Goal: Task Accomplishment & Management: Manage account settings

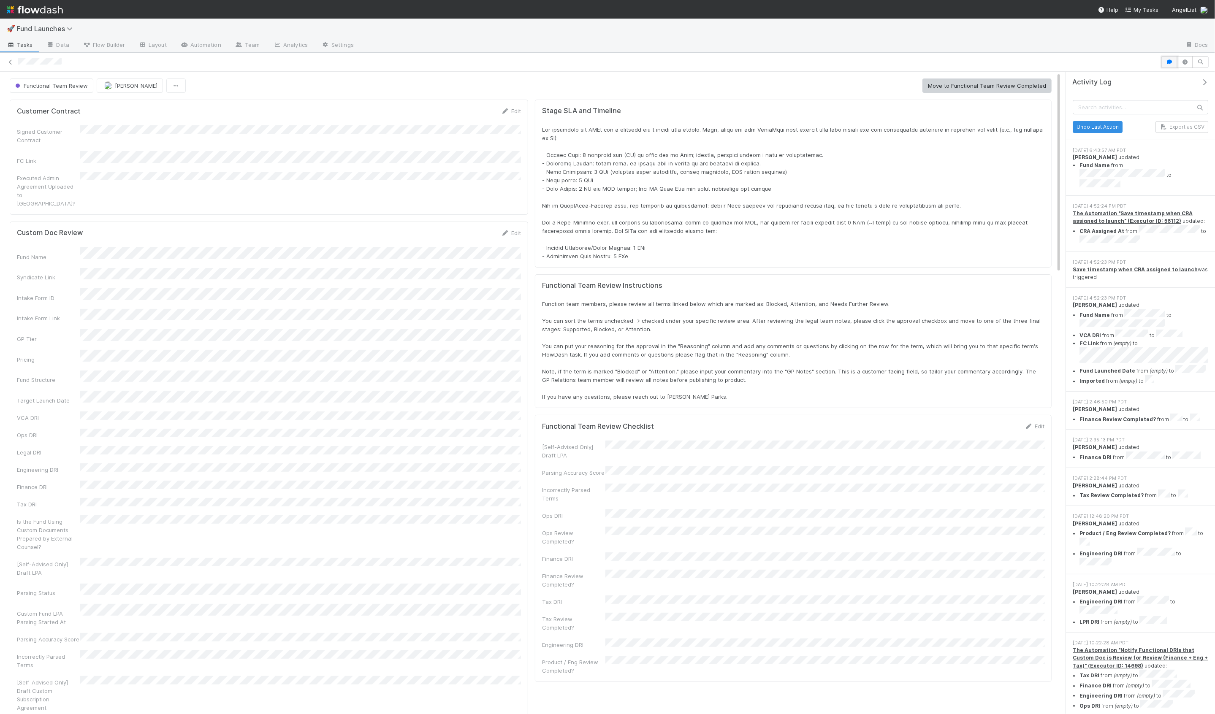
click at [1166, 62] on icon "button" at bounding box center [1169, 62] width 8 height 5
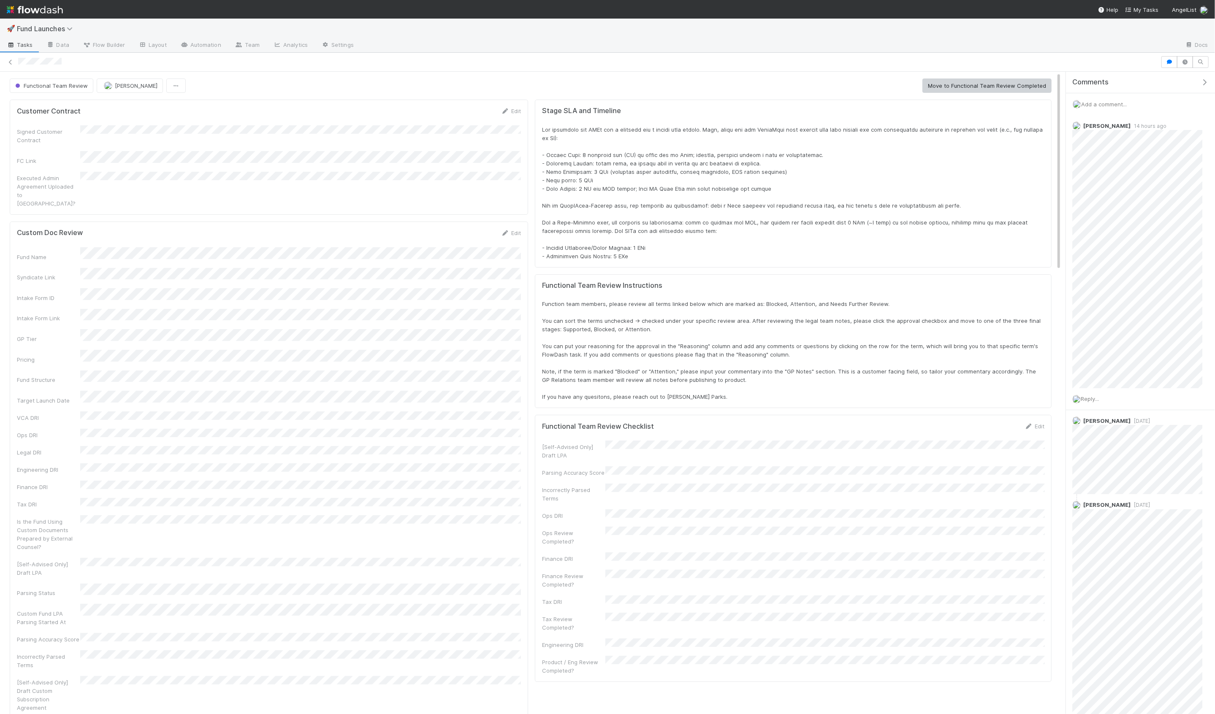
click at [184, 176] on div "Executed Admin Agreement Uploaded to [GEOGRAPHIC_DATA]?" at bounding box center [269, 190] width 504 height 36
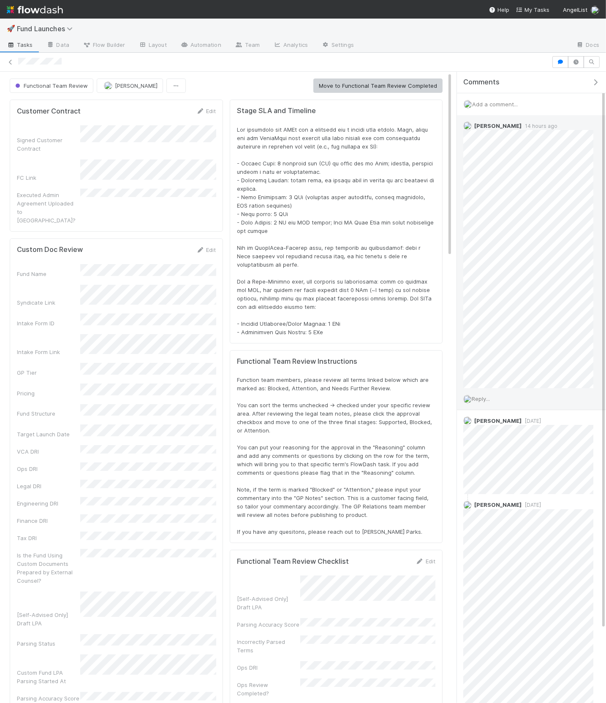
click at [481, 396] on span "Reply..." at bounding box center [481, 399] width 18 height 7
click at [496, 529] on button "Add Reply" at bounding box center [492, 527] width 38 height 14
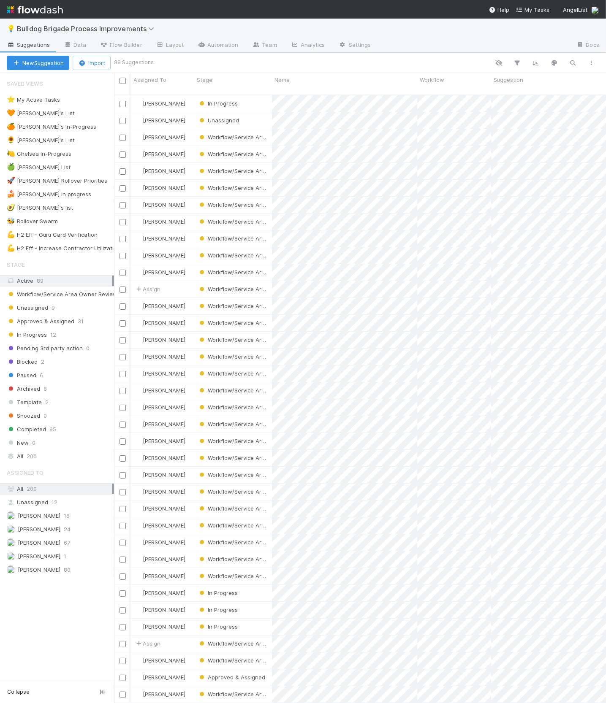
scroll to position [616, 491]
click at [85, 196] on div "🍰 Hanin's in progress 1" at bounding box center [60, 194] width 107 height 11
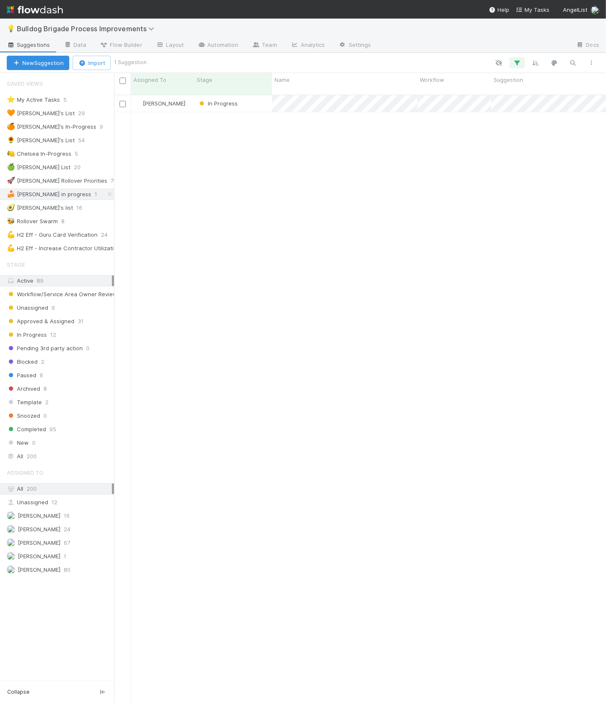
scroll to position [616, 491]
click at [257, 103] on div "In Progress" at bounding box center [233, 103] width 78 height 16
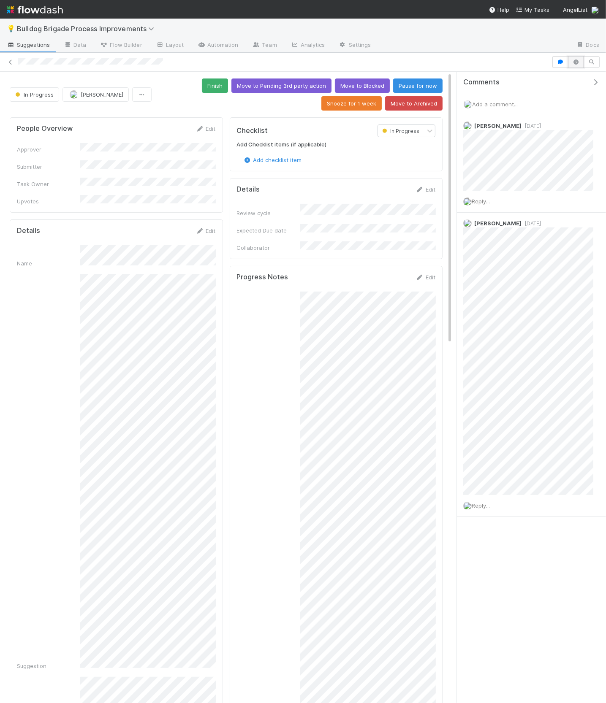
click at [572, 61] on icon "button" at bounding box center [576, 62] width 8 height 5
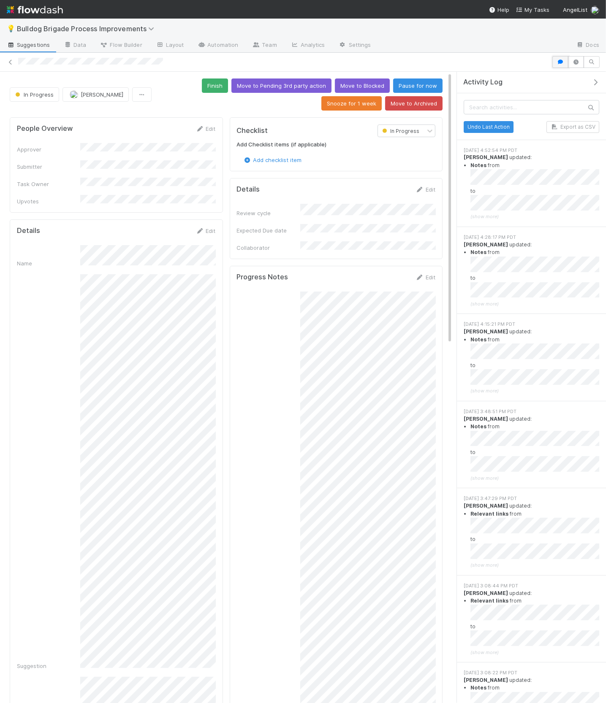
click at [555, 58] on button "button" at bounding box center [560, 62] width 16 height 12
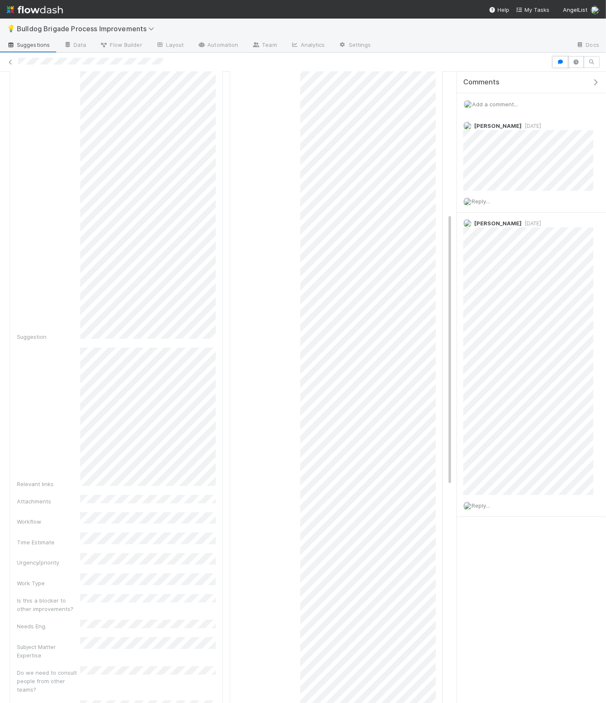
scroll to position [268, 0]
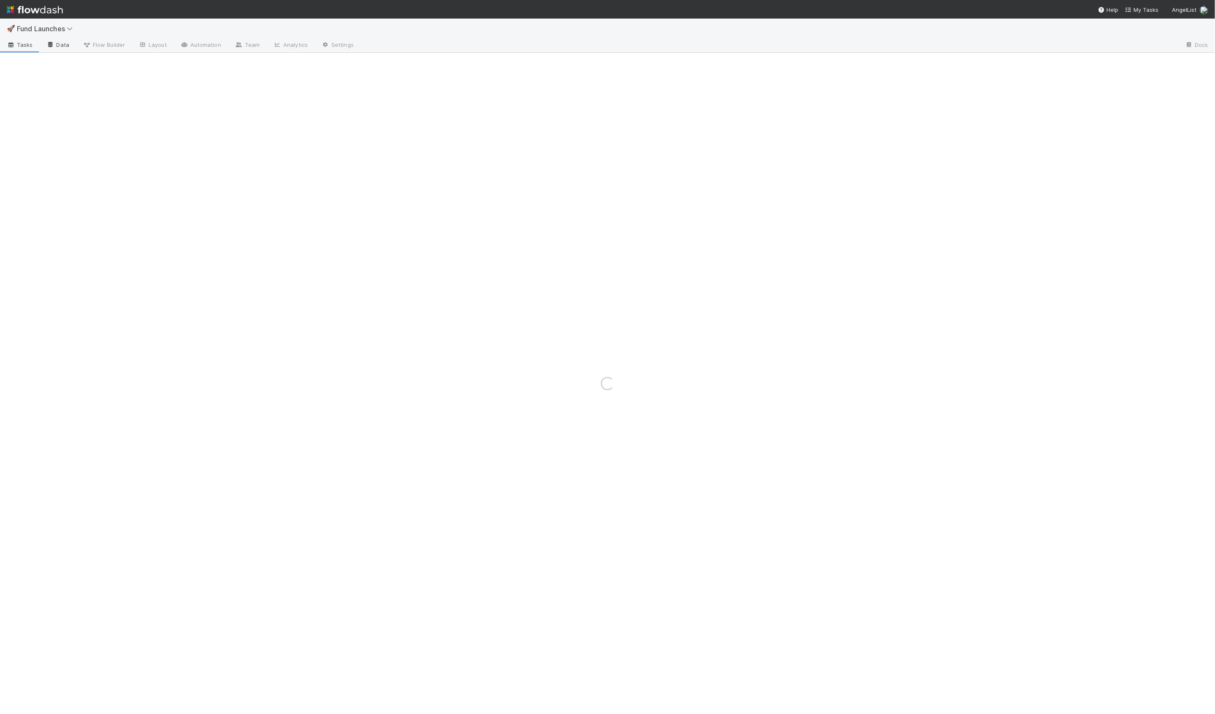
click at [57, 44] on link "Data" at bounding box center [58, 46] width 36 height 14
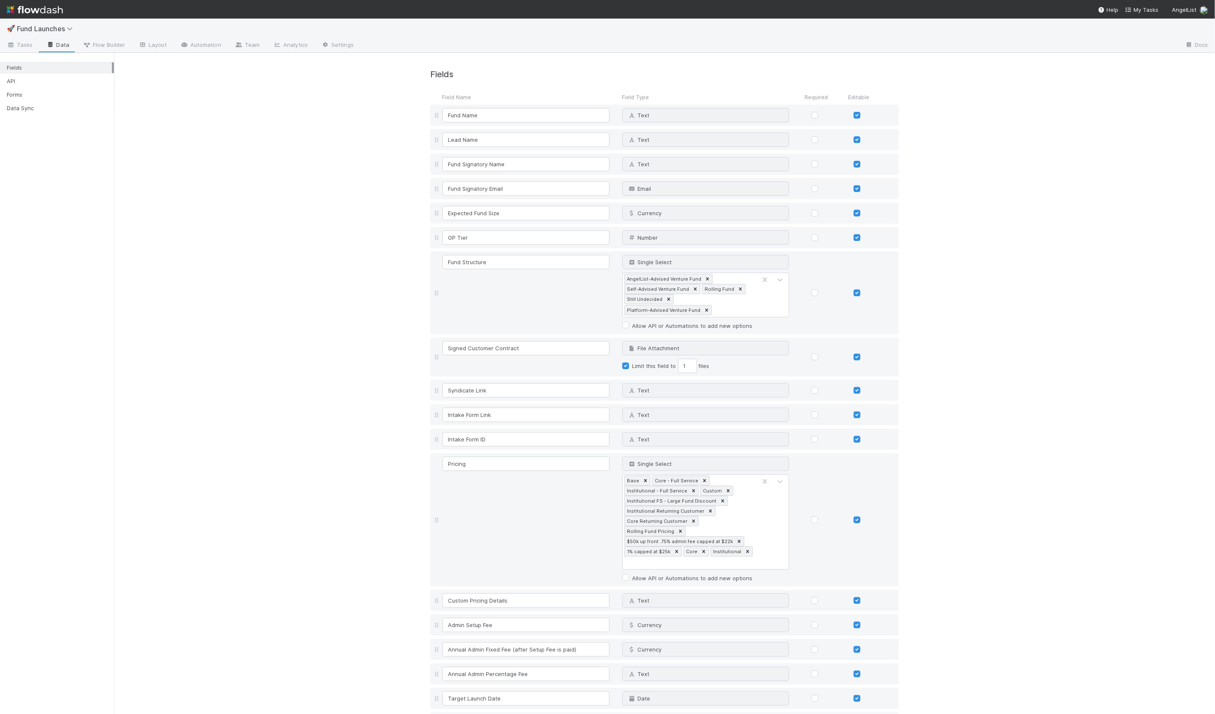
scroll to position [1906, 0]
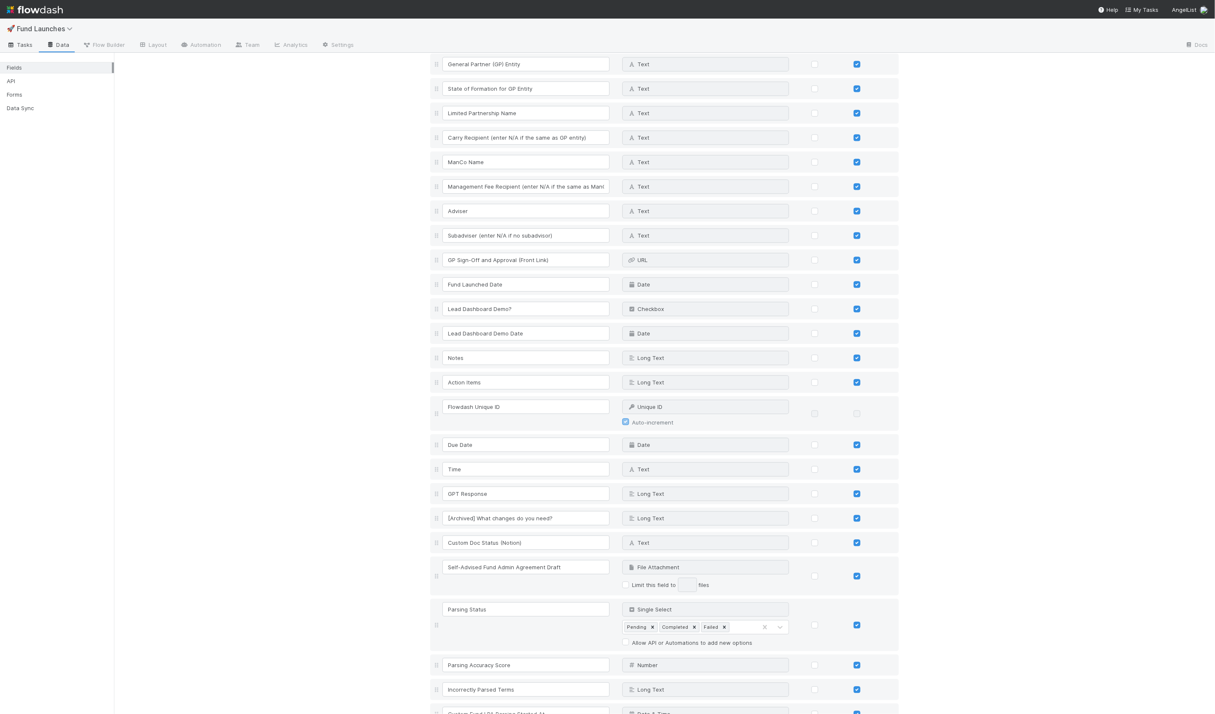
click at [22, 46] on span "Tasks" at bounding box center [20, 45] width 26 height 8
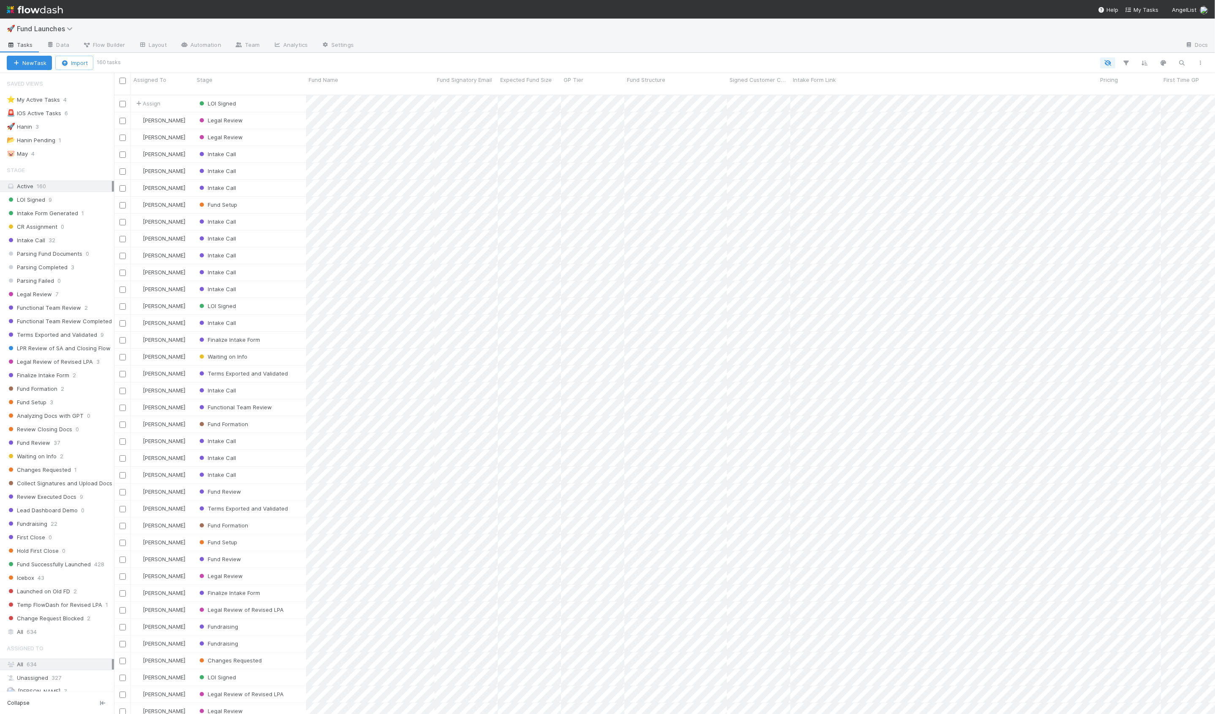
scroll to position [627, 1101]
click at [162, 67] on div at bounding box center [664, 62] width 1091 height 11
click at [86, 131] on div "🚀 Hanin 3" at bounding box center [60, 127] width 107 height 11
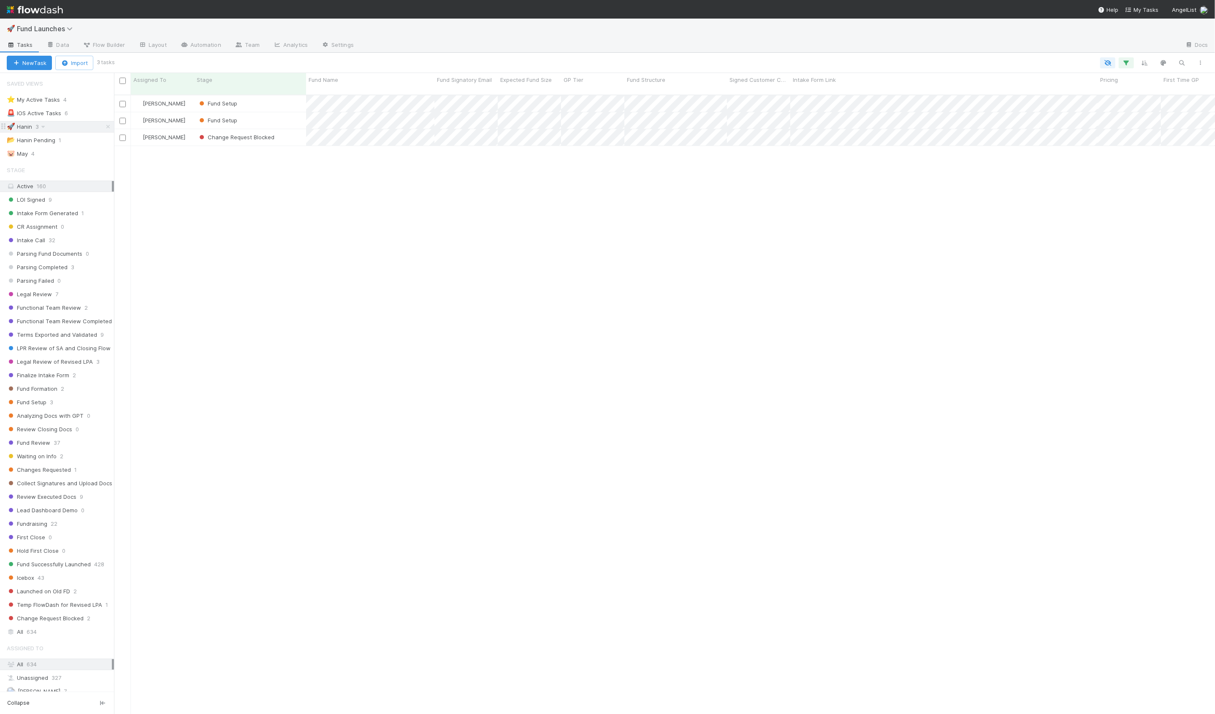
scroll to position [627, 1101]
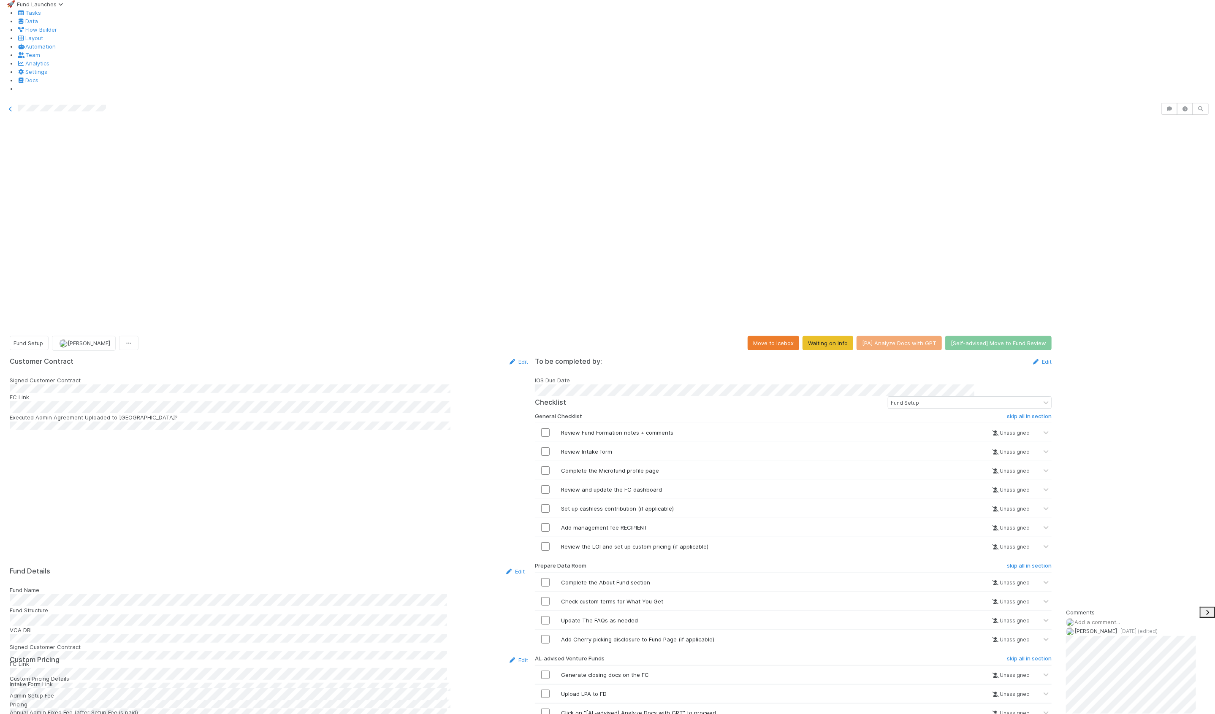
scroll to position [203, 0]
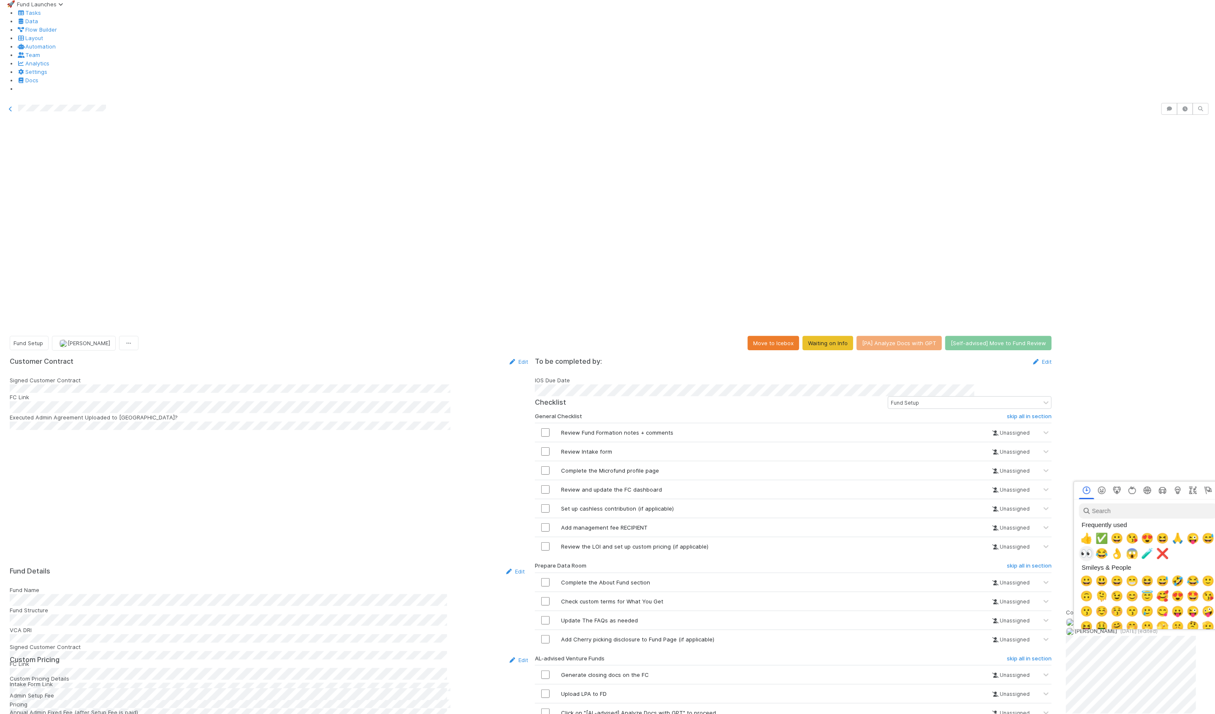
click at [1086, 552] on span "👀" at bounding box center [1087, 554] width 13 height 12
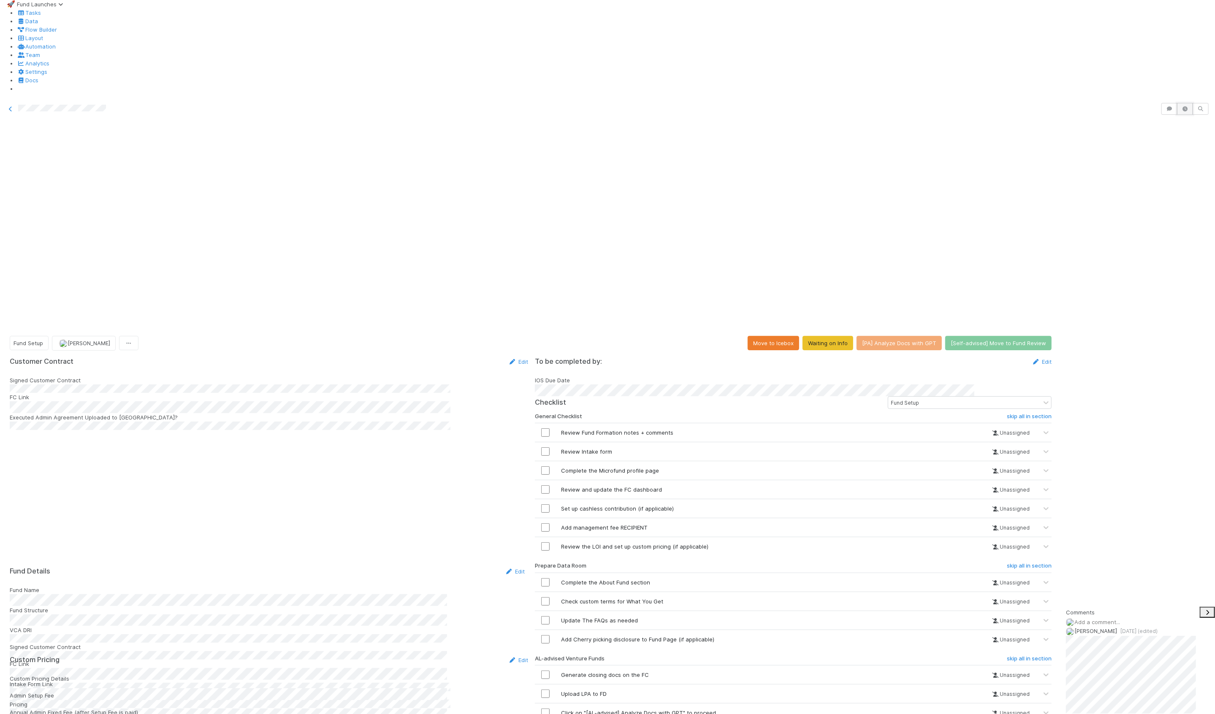
click at [1184, 106] on icon "button" at bounding box center [1185, 108] width 8 height 5
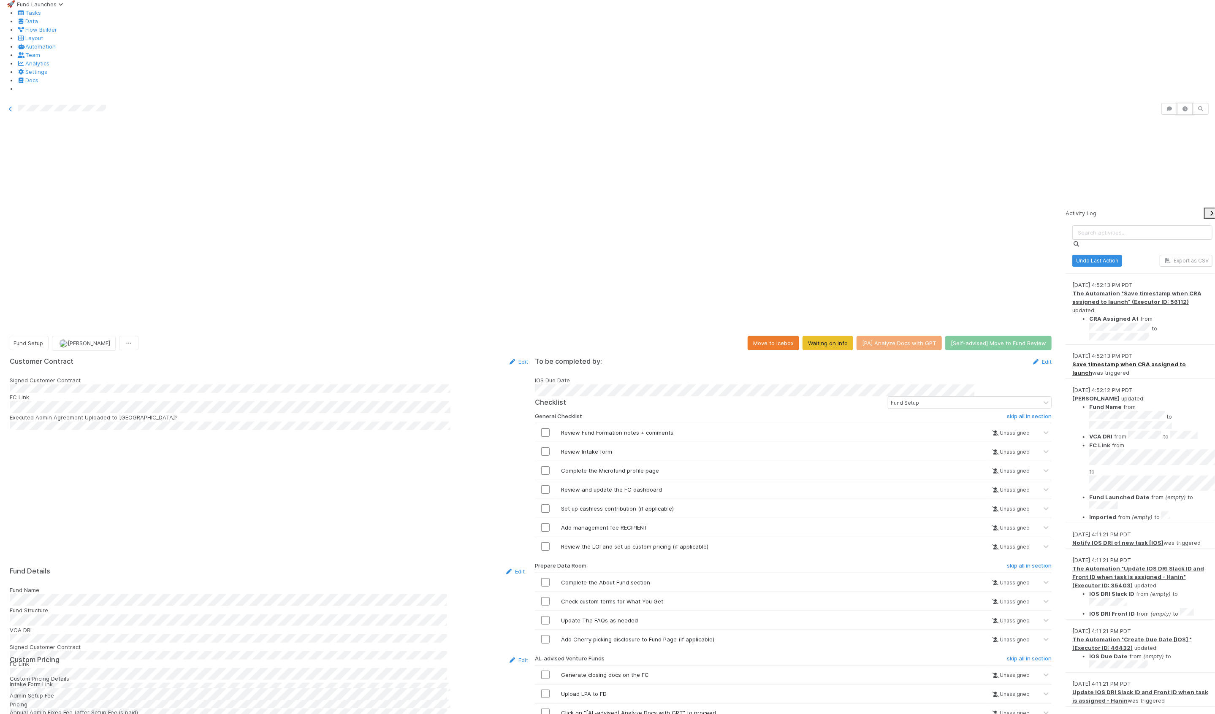
scroll to position [11, 0]
click at [1197, 403] on li "Fund Name from to" at bounding box center [1150, 417] width 123 height 28
click at [510, 568] on link "Edit" at bounding box center [515, 571] width 20 height 7
click at [1130, 403] on ul "Fund Name from to VCA DRI from to FC Link from to Fund Launched Date from (empt…" at bounding box center [1143, 462] width 140 height 119
click at [473, 533] on button "Save" at bounding box center [480, 540] width 24 height 14
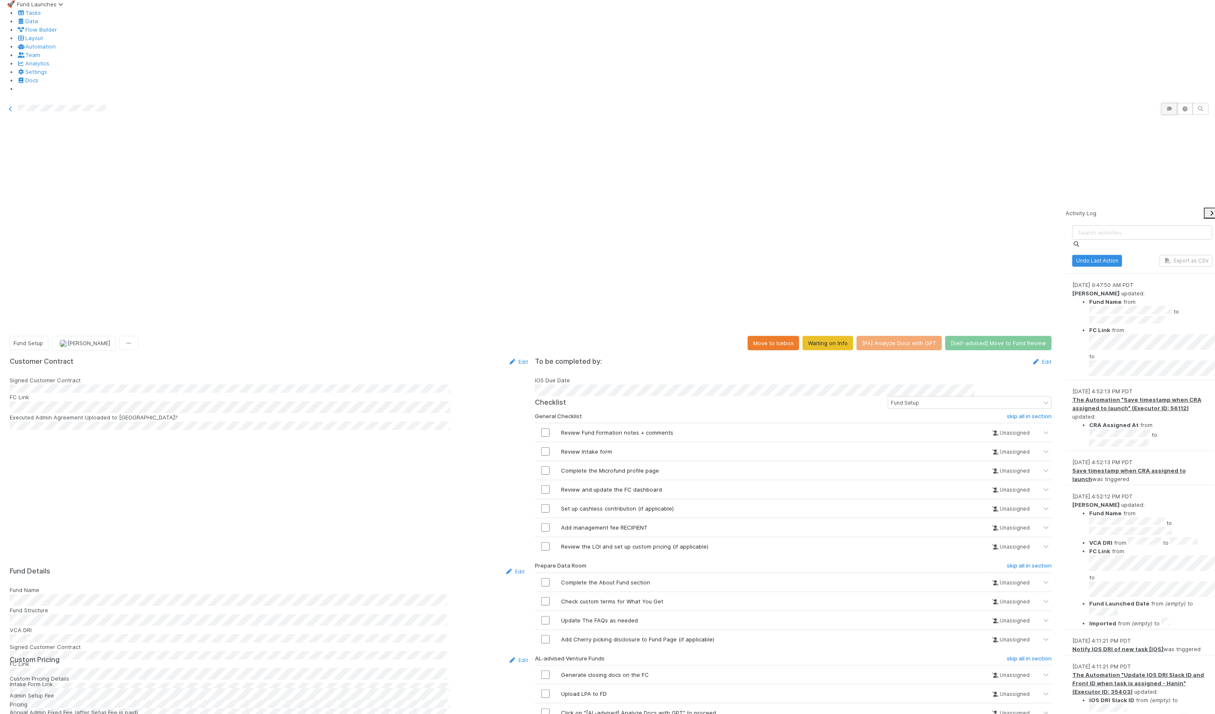
click at [1171, 106] on icon "button" at bounding box center [1169, 108] width 8 height 5
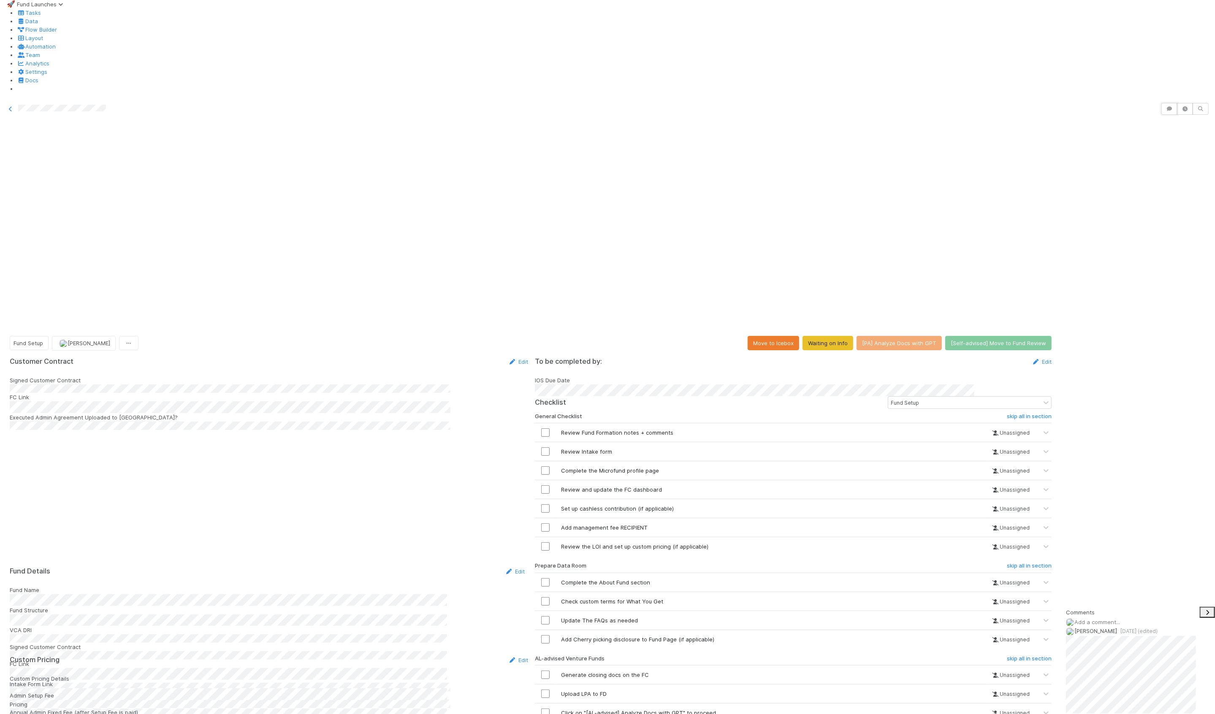
scroll to position [203, 0]
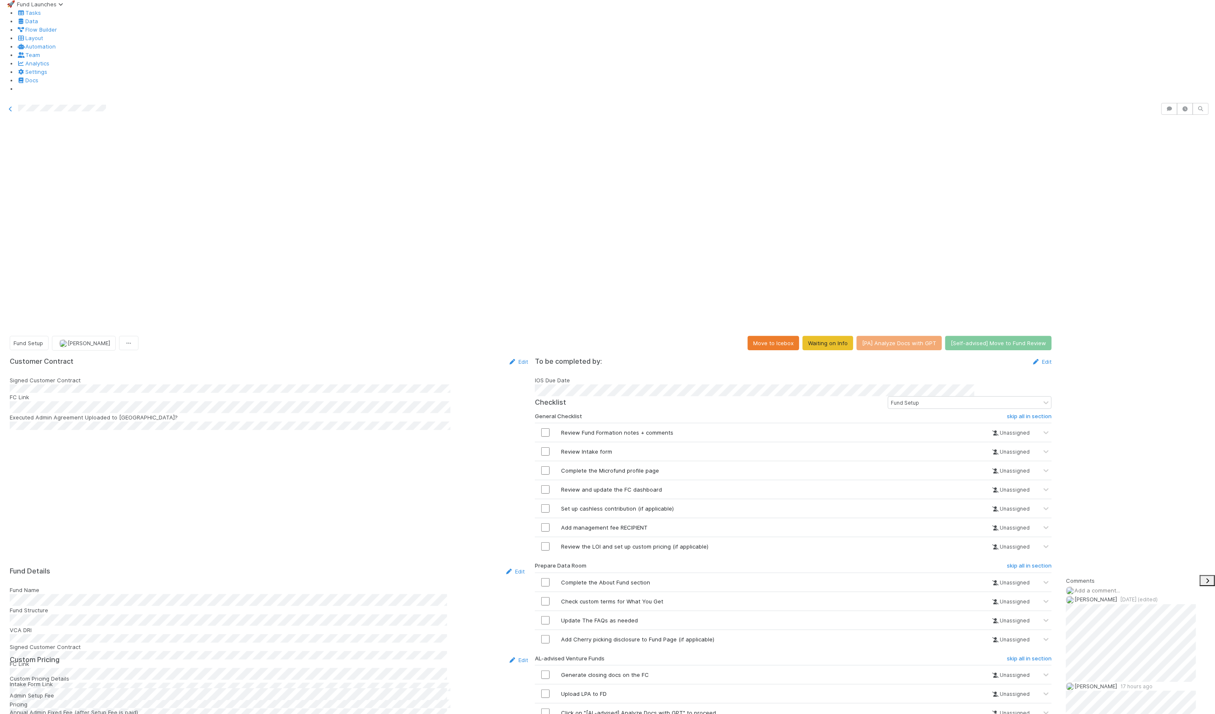
click at [231, 336] on div "Fund Setup Hanin Almoallim Move to Icebox Waiting on Info [PA] Analyze Docs wit…" at bounding box center [531, 343] width 1042 height 15
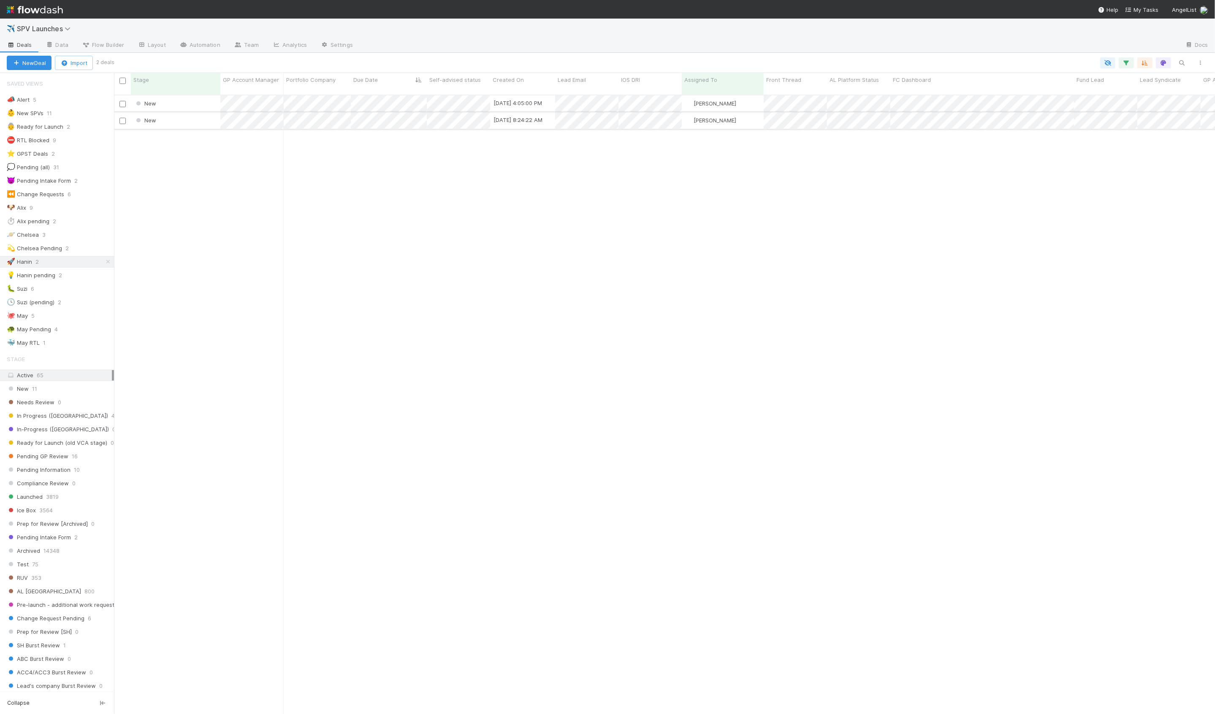
scroll to position [627, 1101]
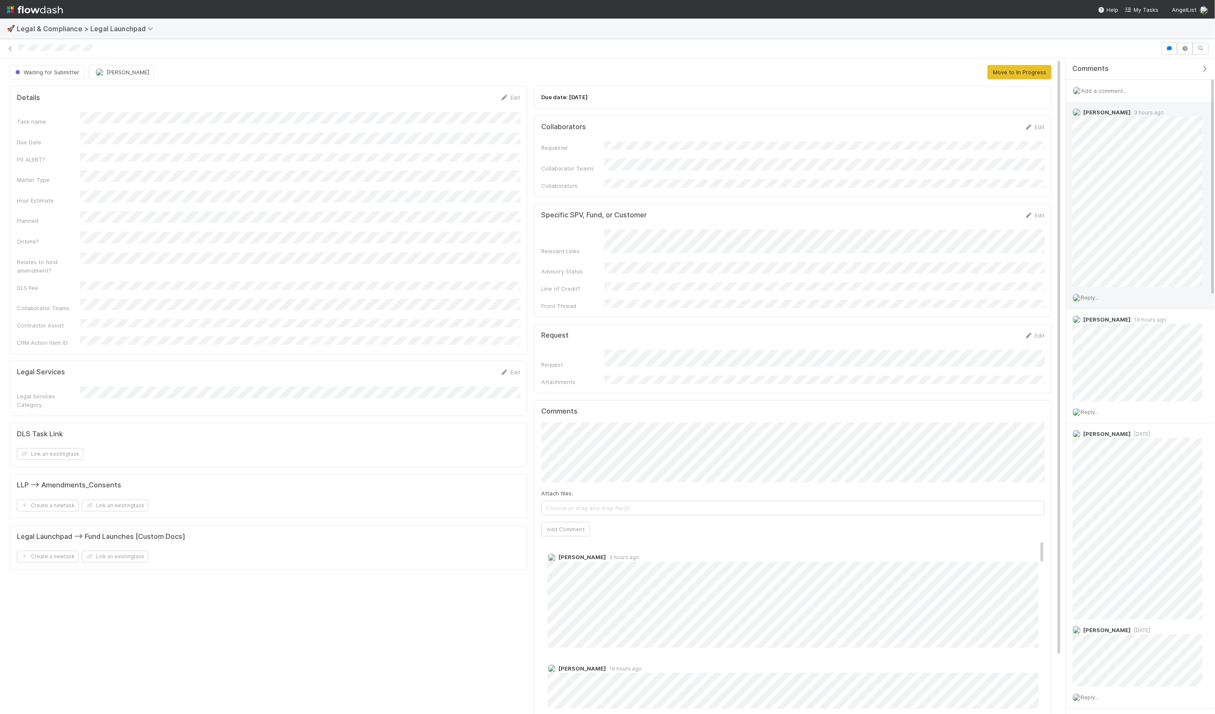
click at [1092, 298] on span "Reply..." at bounding box center [1090, 297] width 18 height 7
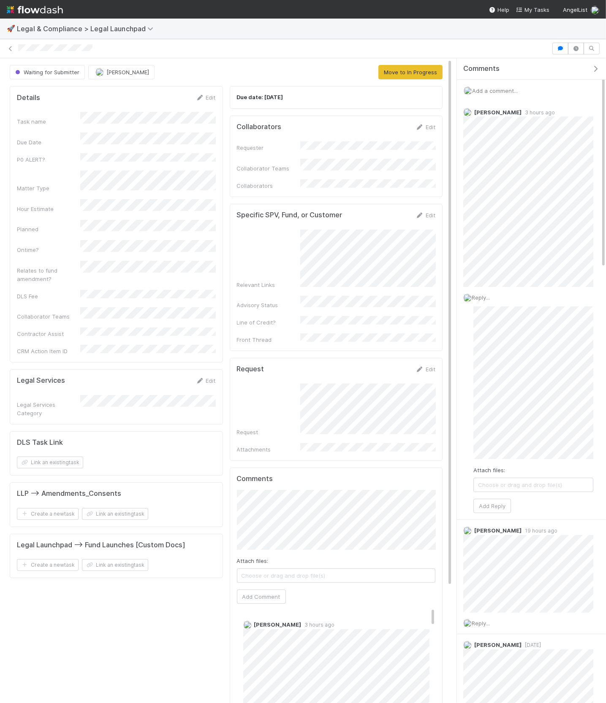
scroll to position [4, 0]
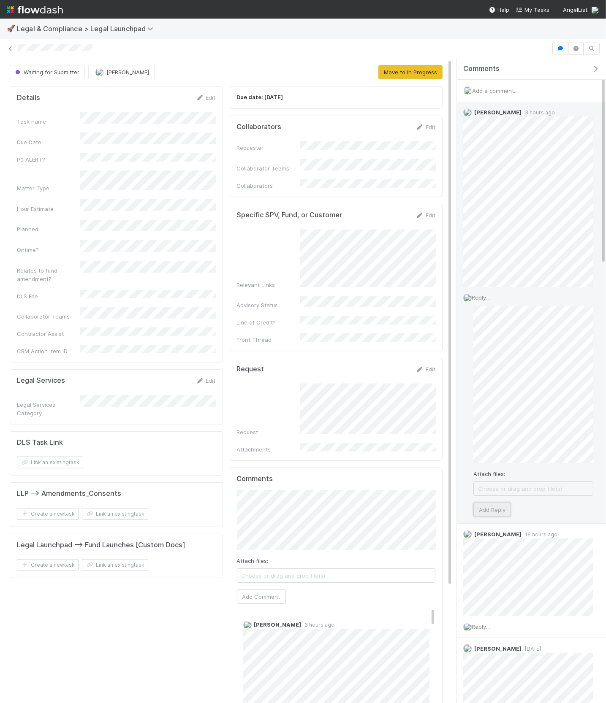
click at [504, 512] on button "Add Reply" at bounding box center [492, 510] width 38 height 14
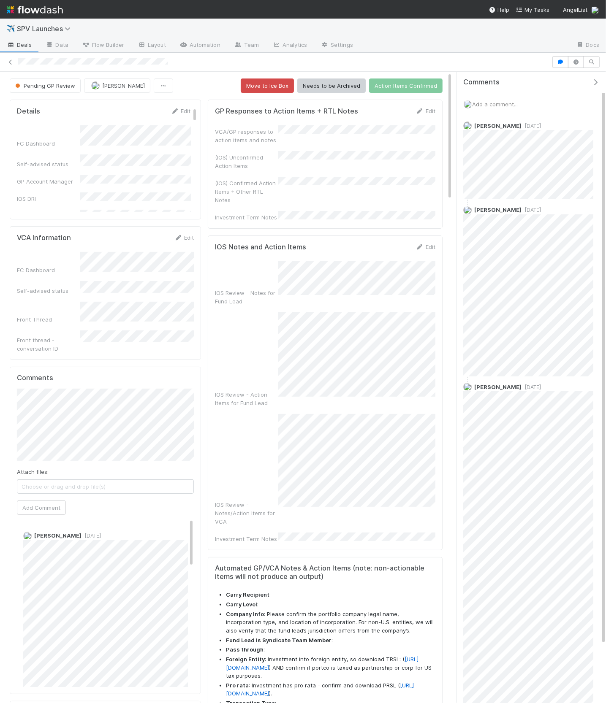
click at [493, 104] on span "Add a comment..." at bounding box center [495, 104] width 46 height 7
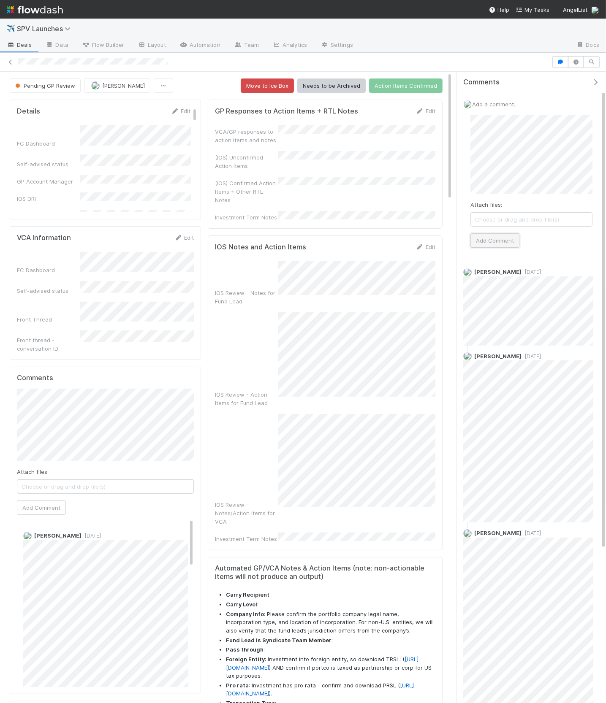
click at [505, 239] on button "Add Comment" at bounding box center [494, 241] width 49 height 14
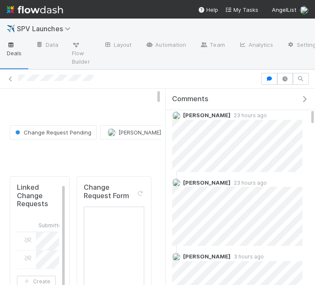
scroll to position [225, 0]
click at [254, 100] on icon "button" at bounding box center [304, 99] width 8 height 7
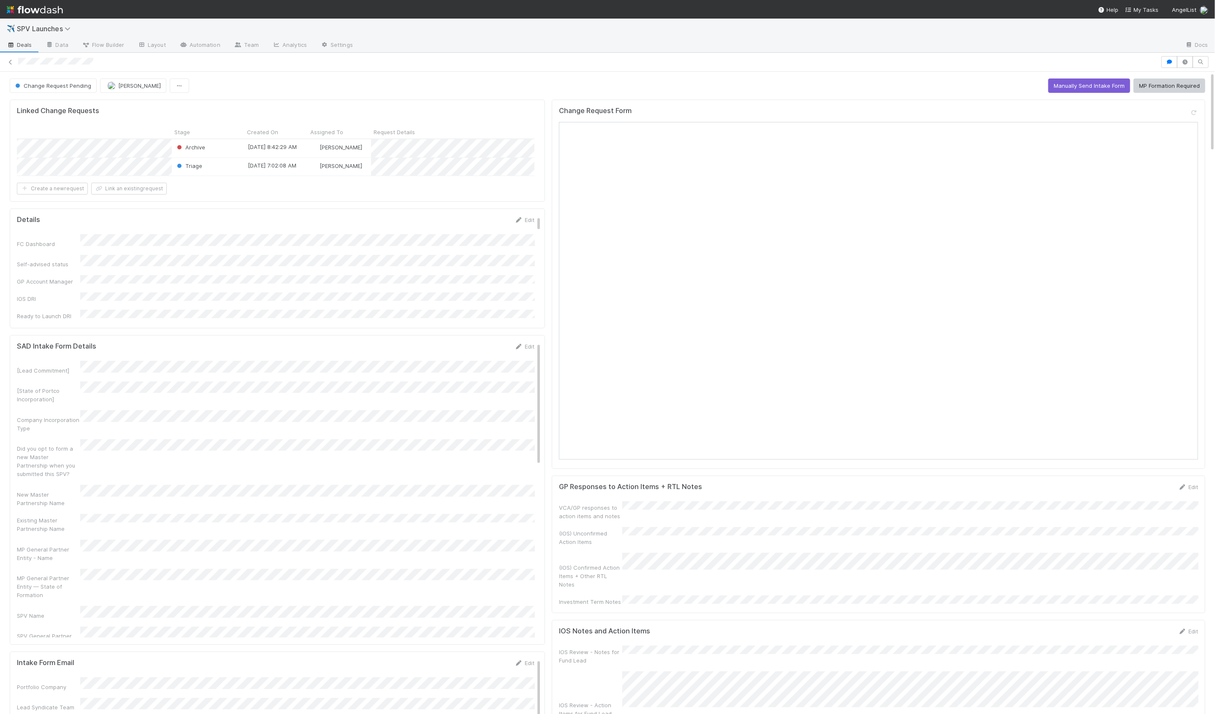
scroll to position [0, 0]
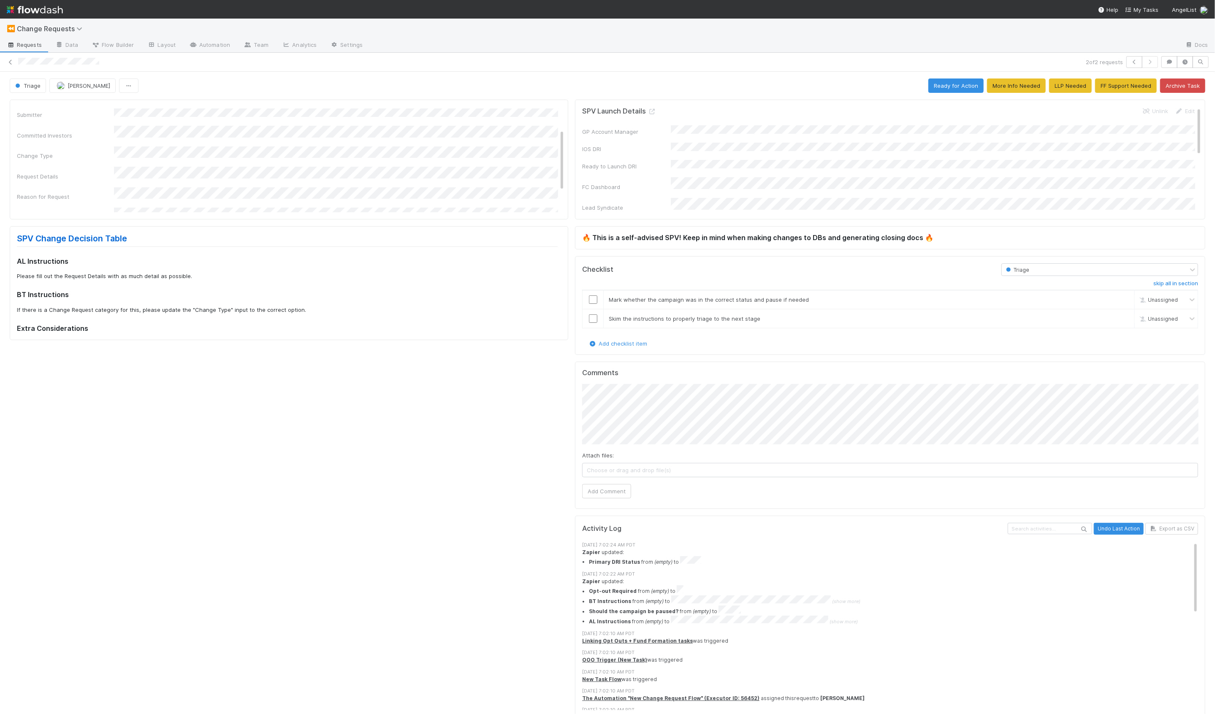
scroll to position [52, 0]
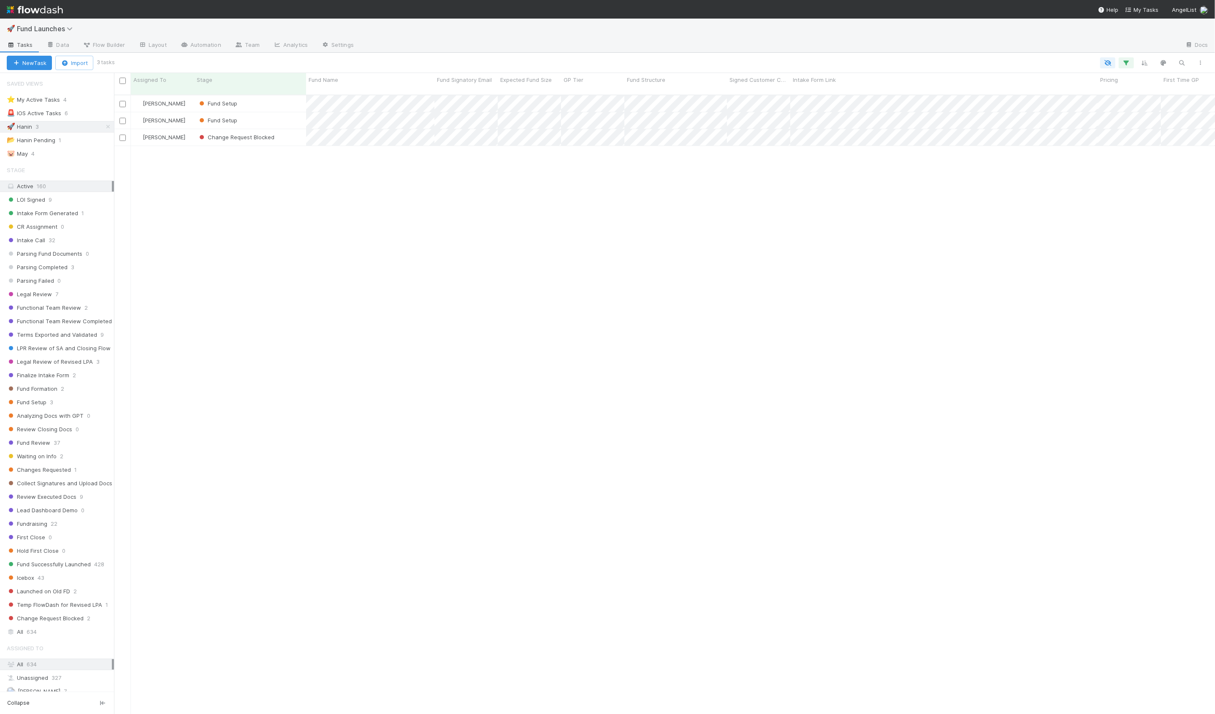
click at [251, 165] on div "Hanin Almoallim Fund Setup 8/22/25, 11:41:53 PM 9/3/25, 9:47:50 AM 0 0 0 0 Hani…" at bounding box center [664, 408] width 1101 height 626
click at [286, 98] on div "Fund Setup" at bounding box center [250, 103] width 112 height 16
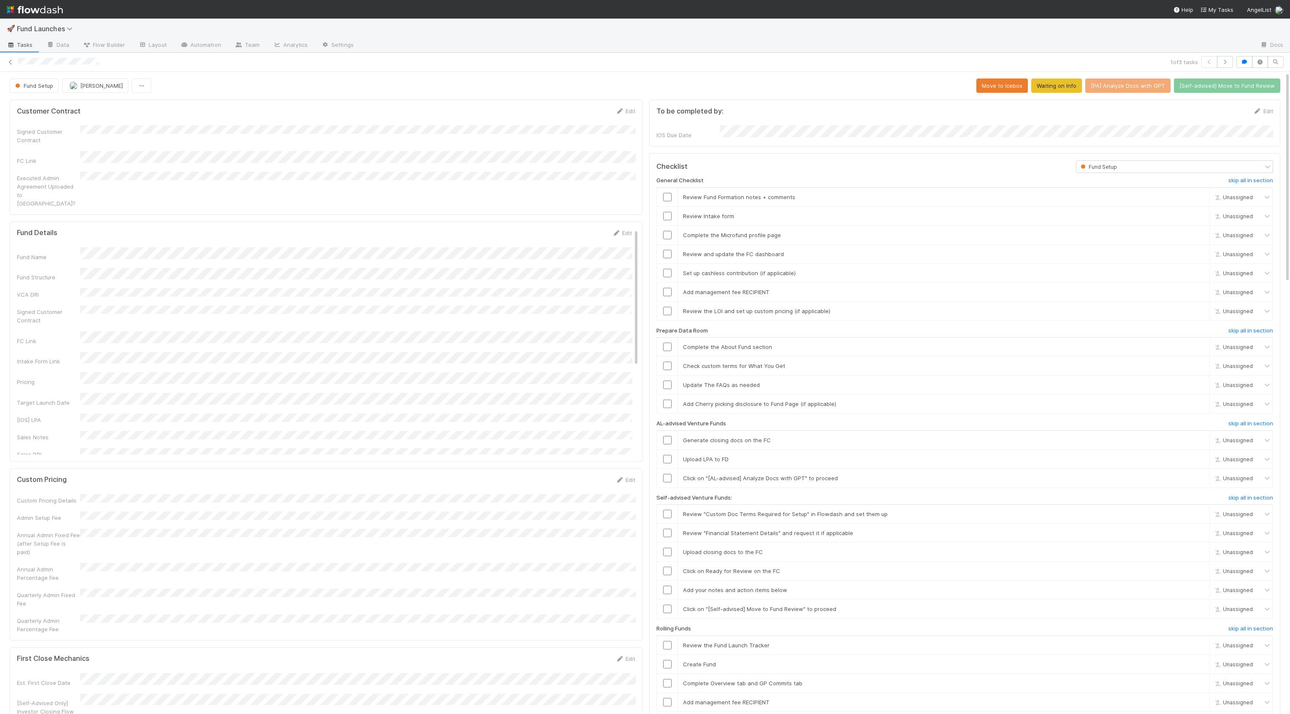
drag, startPoint x: 17, startPoint y: 59, endPoint x: 126, endPoint y: 61, distance: 108.5
click at [126, 61] on div "1 of 3 tasks" at bounding box center [645, 62] width 1290 height 12
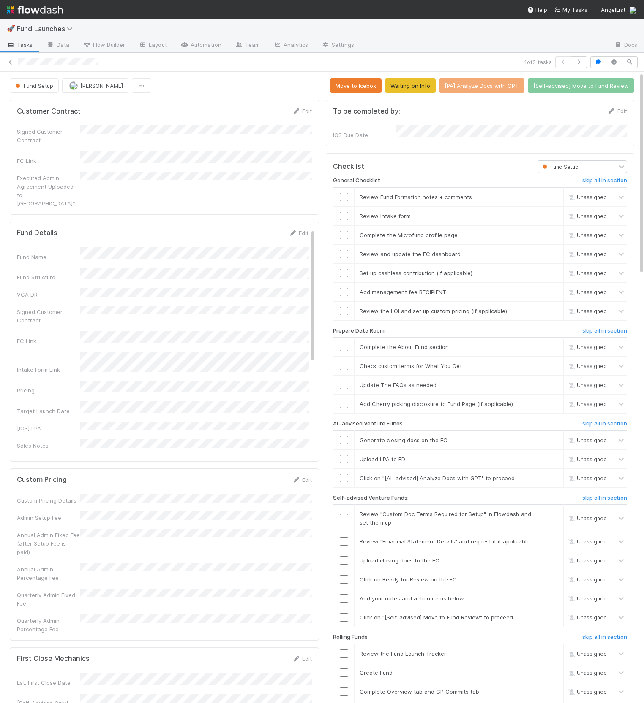
click at [335, 153] on div "Checklist Fund Setup General Checklist skip all in section Review Fund Formatio…" at bounding box center [480, 488] width 308 height 670
click at [616, 61] on icon "button" at bounding box center [613, 62] width 8 height 5
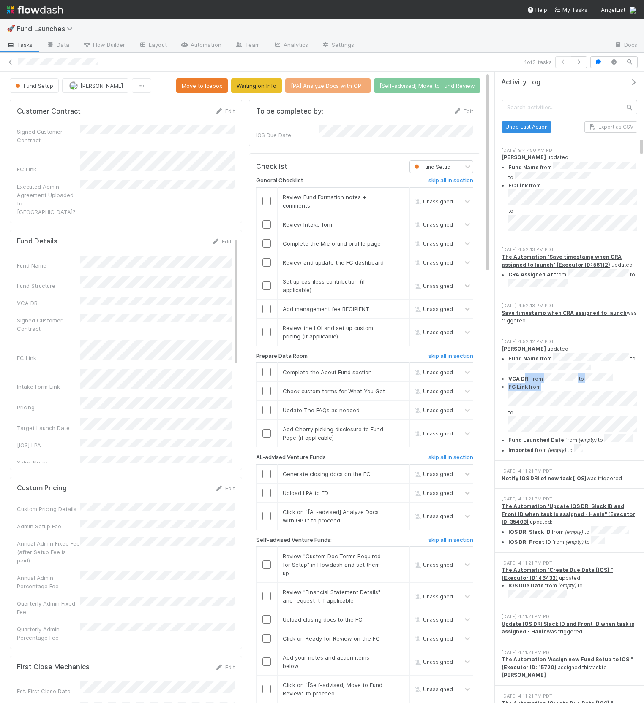
drag, startPoint x: 535, startPoint y: 359, endPoint x: 543, endPoint y: 362, distance: 8.8
click at [543, 362] on ul "Fund Name from to VCA DRI from to FC Link from to Fund Launched Date from (empt…" at bounding box center [569, 404] width 136 height 102
click at [220, 238] on link "Edit" at bounding box center [222, 241] width 20 height 7
click at [117, 303] on div "Fund Name Fund Structure VCA DRI Signed Customer Contract FC Link Intake Form L…" at bounding box center [124, 524] width 215 height 524
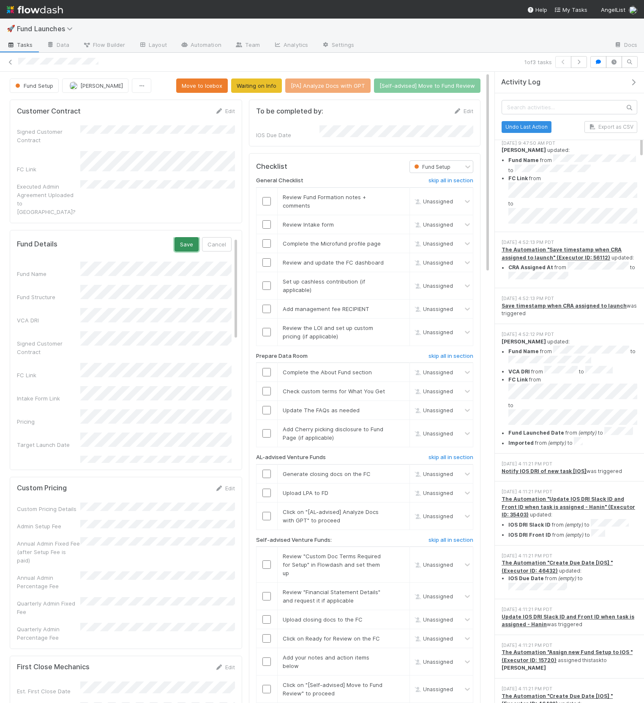
click at [193, 237] on button "Save" at bounding box center [186, 244] width 24 height 14
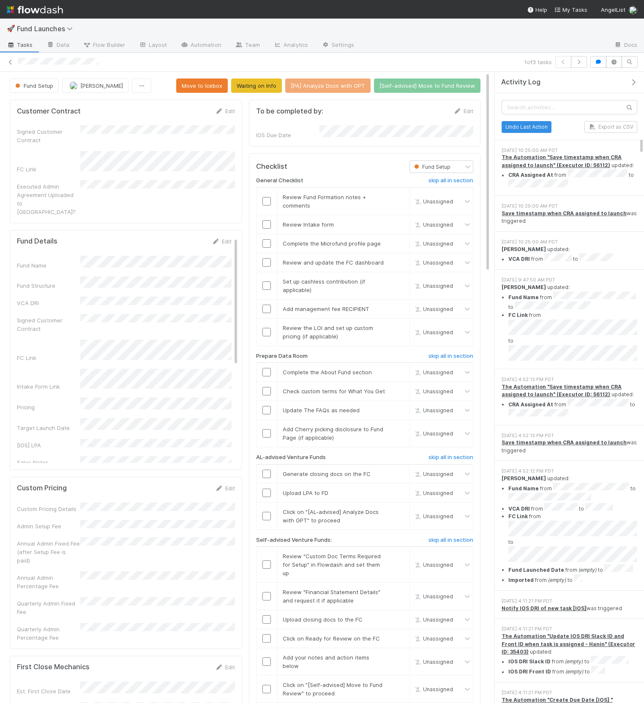
click at [633, 83] on icon "button" at bounding box center [633, 82] width 8 height 7
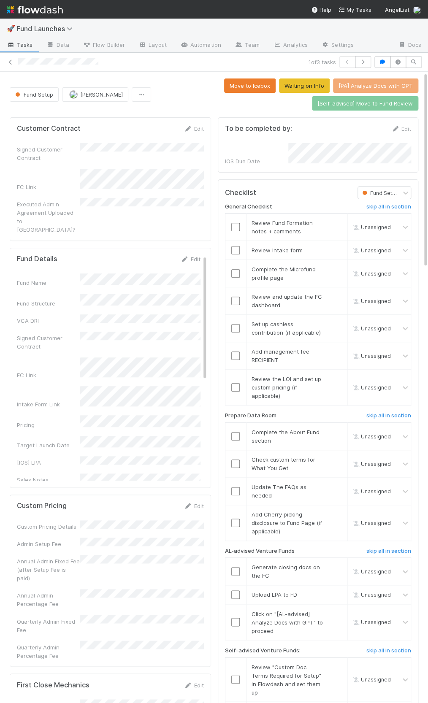
click at [375, 61] on div at bounding box center [398, 62] width 47 height 12
click at [377, 61] on button "button" at bounding box center [383, 62] width 16 height 12
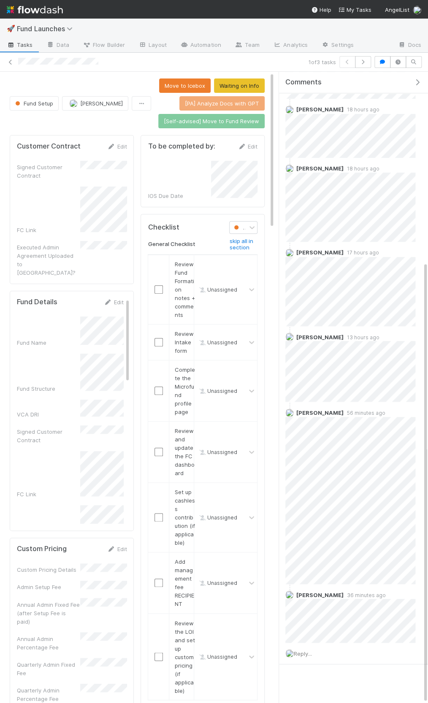
scroll to position [272, 0]
click at [414, 80] on icon "button" at bounding box center [417, 82] width 8 height 7
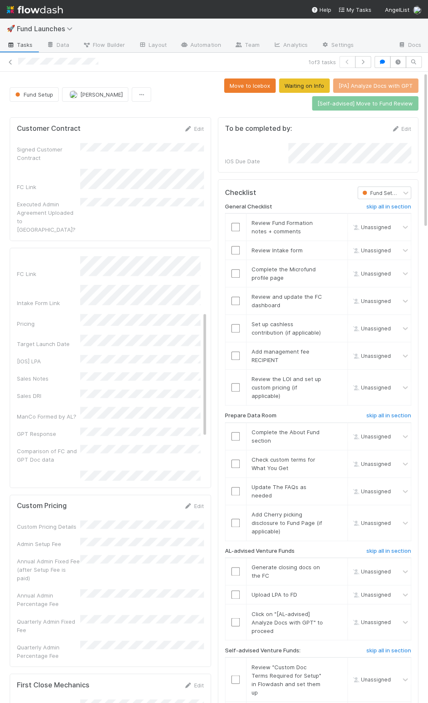
scroll to position [0, 0]
click at [383, 62] on icon "button" at bounding box center [382, 62] width 8 height 5
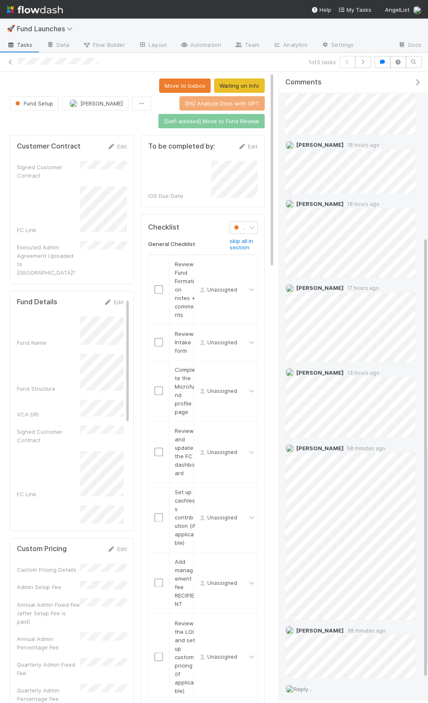
scroll to position [272, 0]
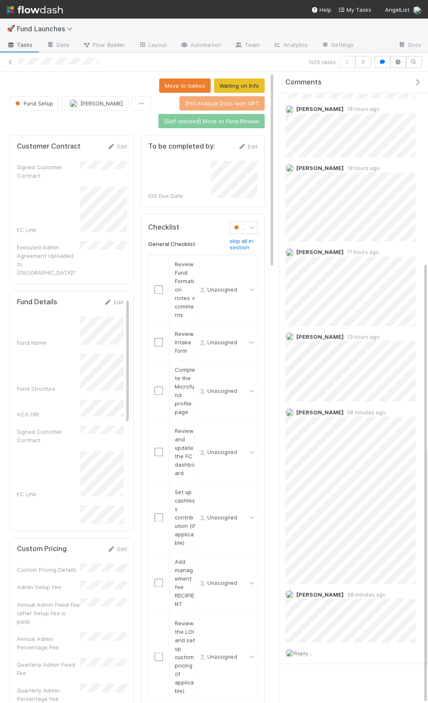
click at [416, 83] on icon "button" at bounding box center [417, 82] width 8 height 7
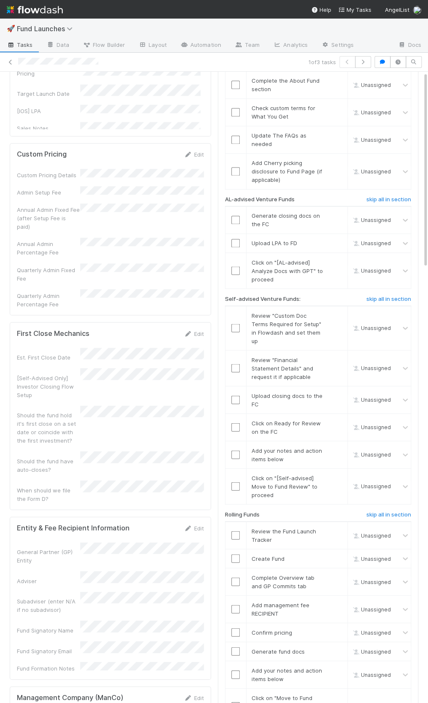
scroll to position [0, 0]
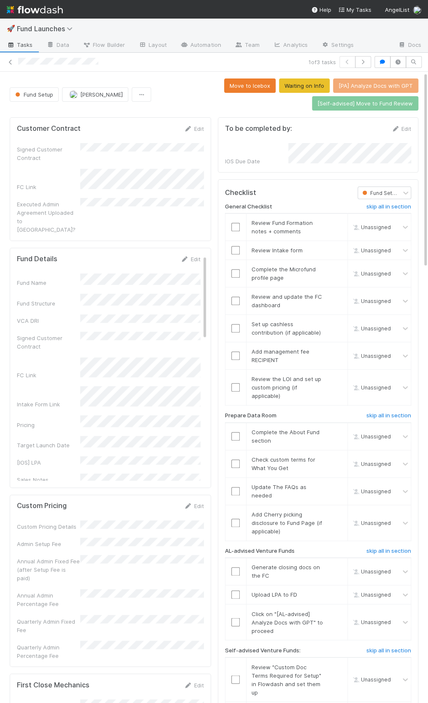
click at [276, 199] on div "General Checklist skip all in section Review Fund Formation notes + comments Un…" at bounding box center [318, 643] width 186 height 888
click at [236, 226] on input "checkbox" at bounding box center [235, 227] width 8 height 8
click at [238, 246] on input "checkbox" at bounding box center [235, 250] width 8 height 8
click at [231, 273] on input "checkbox" at bounding box center [235, 273] width 8 height 8
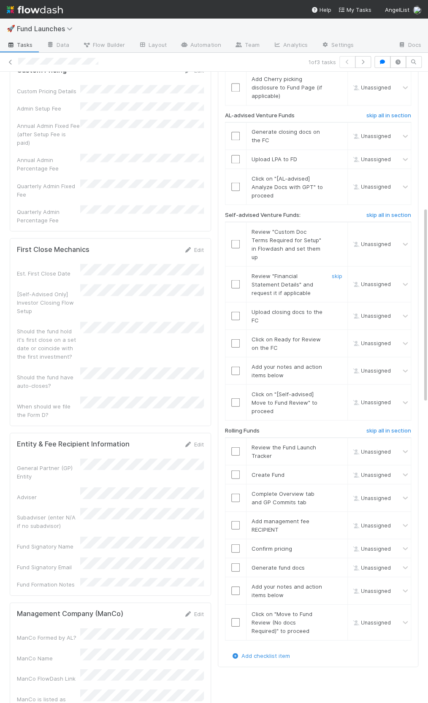
scroll to position [434, 0]
click at [67, 158] on div "Annual Admin Percentage Fee" at bounding box center [48, 166] width 63 height 17
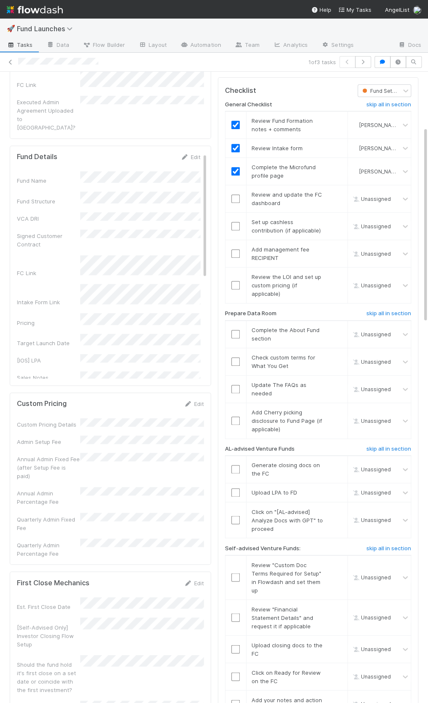
scroll to position [0, 0]
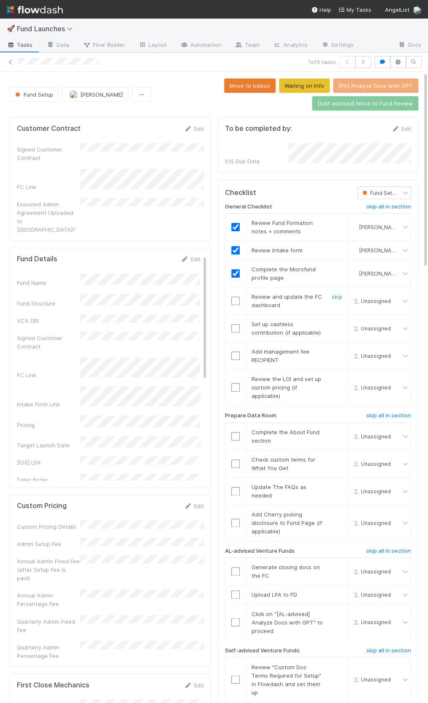
click at [234, 297] on input "checkbox" at bounding box center [235, 301] width 8 height 8
click at [339, 321] on link "skip" at bounding box center [337, 324] width 11 height 7
click at [334, 322] on link "skip" at bounding box center [337, 324] width 11 height 7
click at [337, 348] on link "skip" at bounding box center [337, 351] width 11 height 7
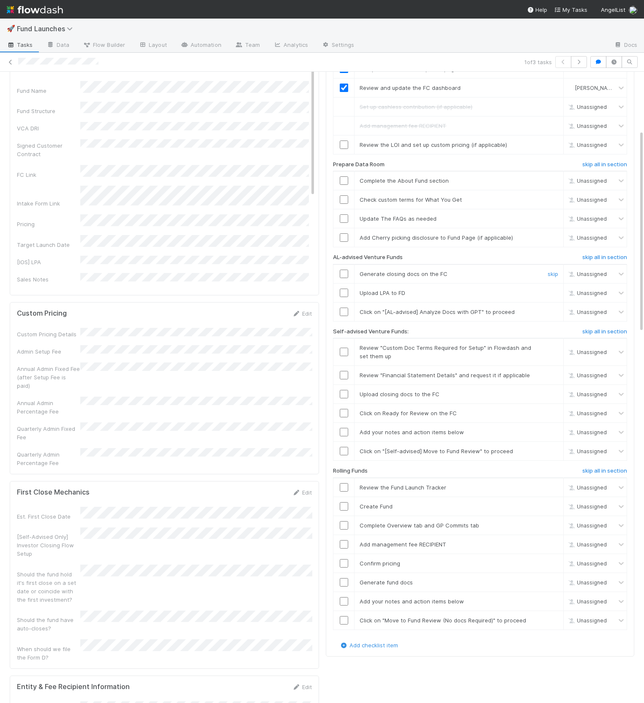
scroll to position [183, 0]
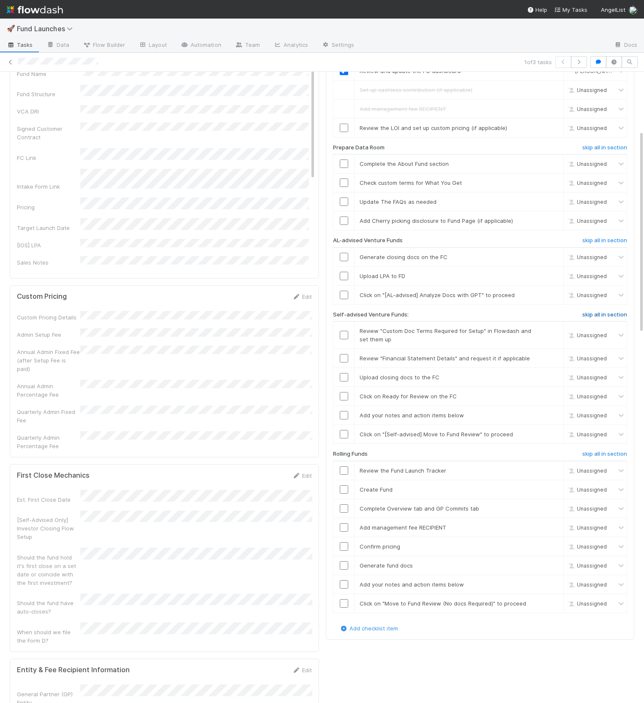
click at [592, 312] on h6 "skip all in section" at bounding box center [604, 315] width 45 height 7
click at [592, 451] on h6 "skip all in section" at bounding box center [604, 454] width 45 height 7
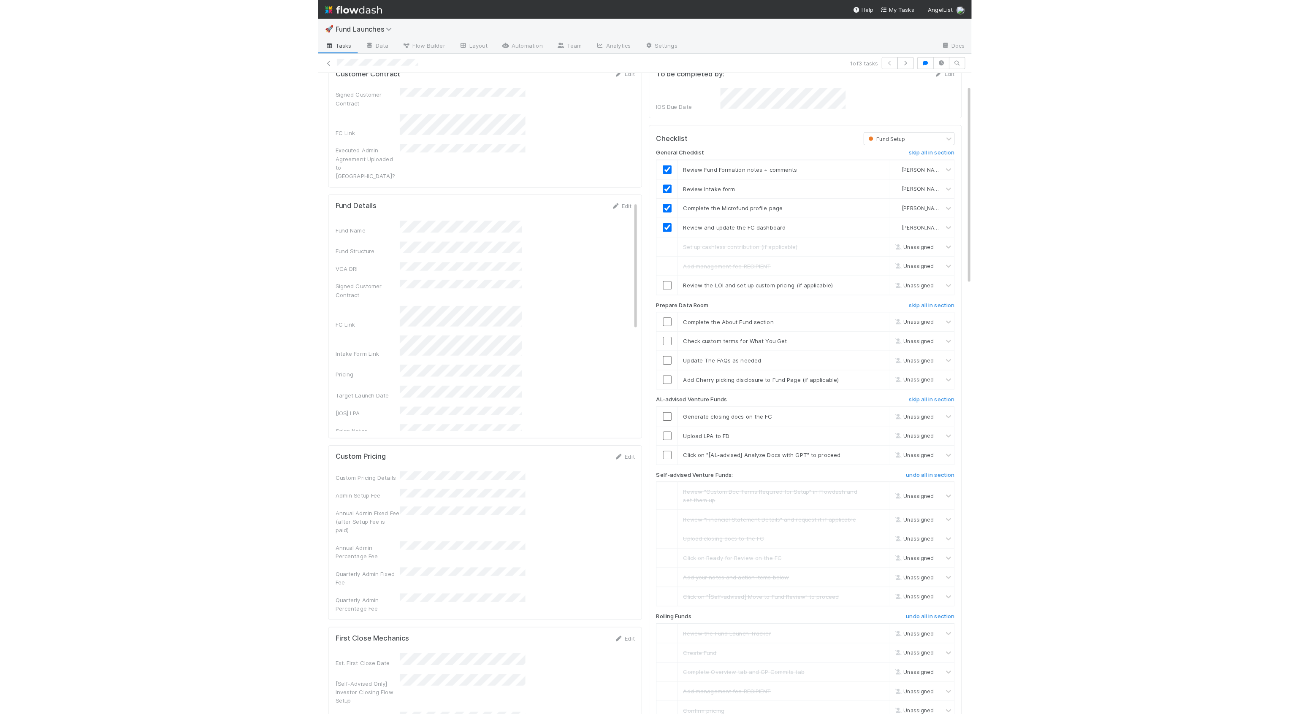
scroll to position [22, 0]
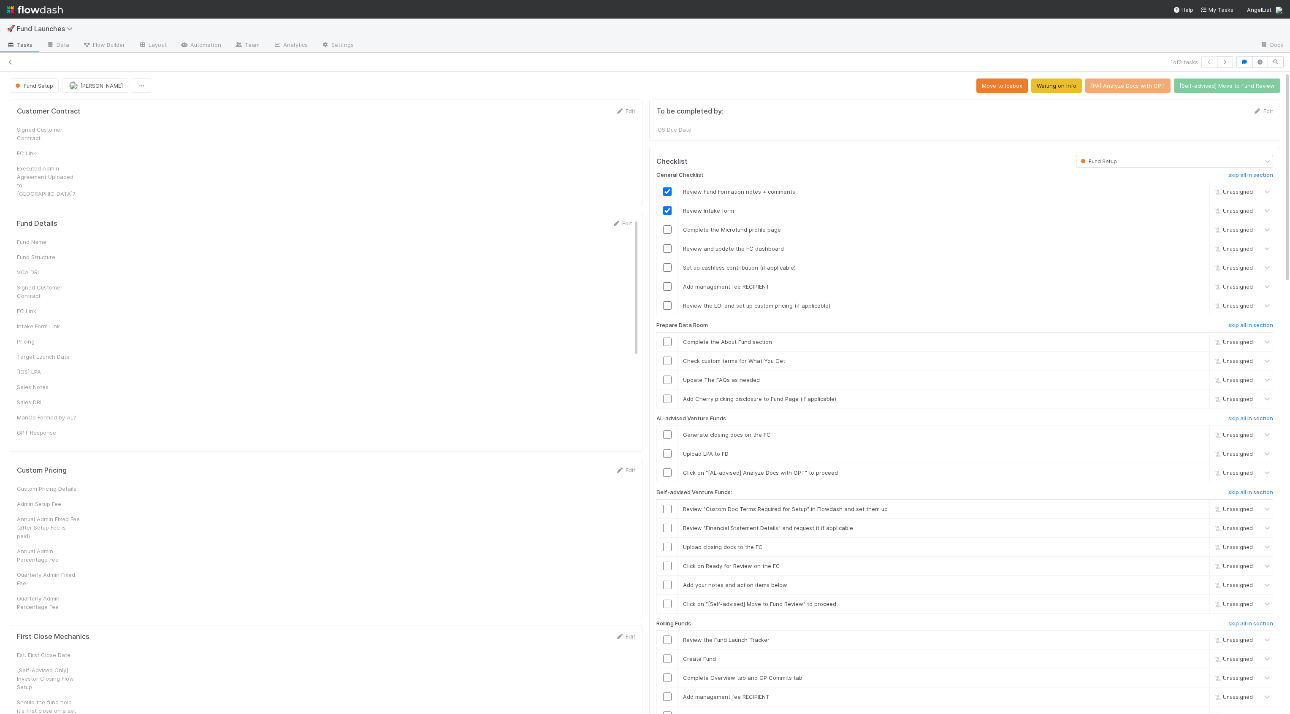
checkbox input "true"
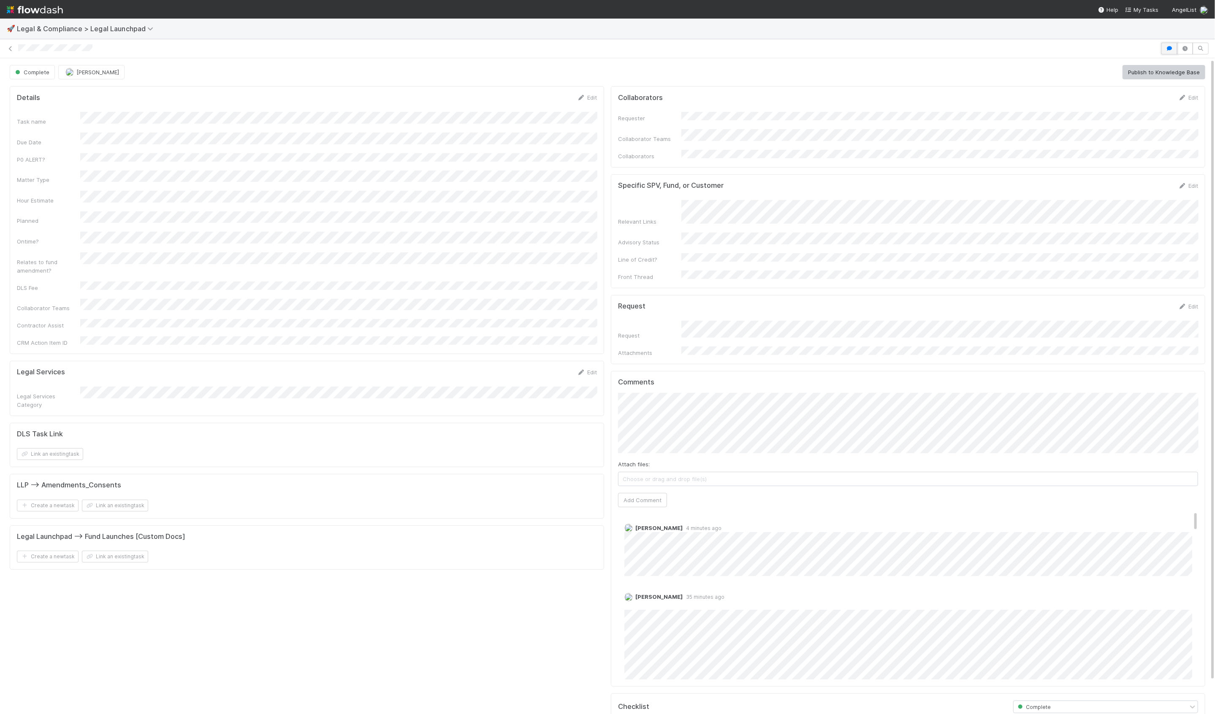
click at [314, 49] on icon "button" at bounding box center [1169, 48] width 8 height 5
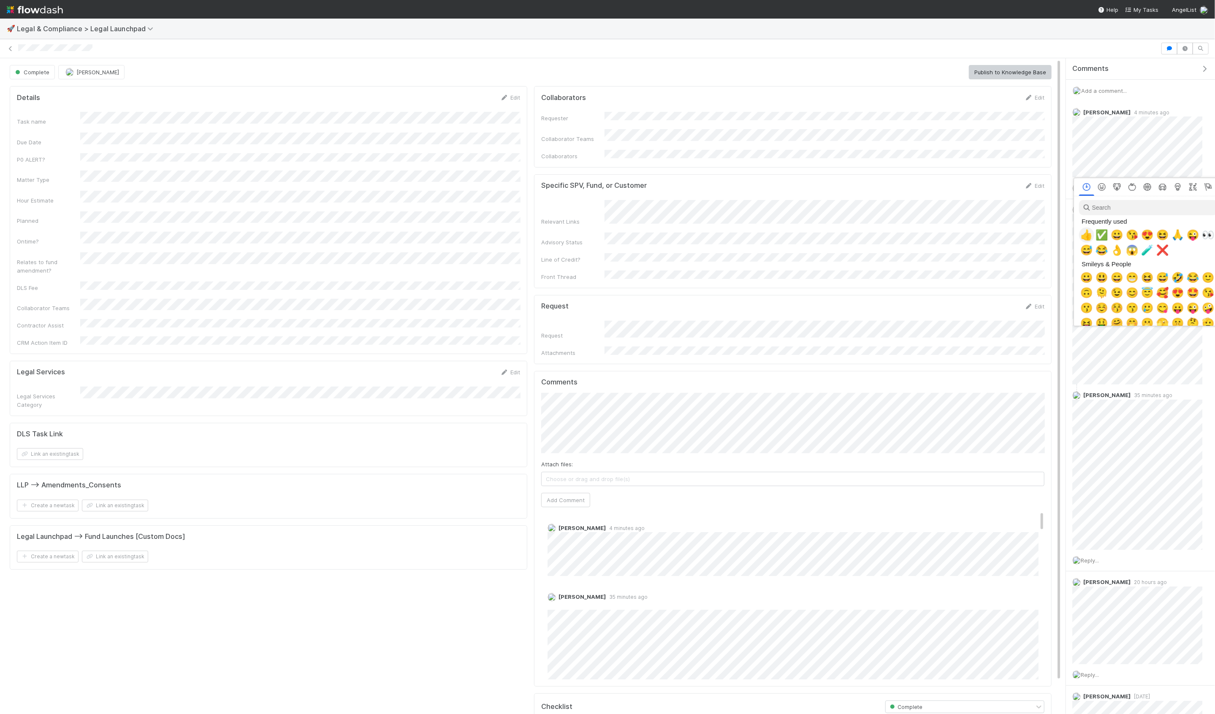
click at [314, 235] on span "👍" at bounding box center [1087, 235] width 13 height 12
